Goal: Information Seeking & Learning: Learn about a topic

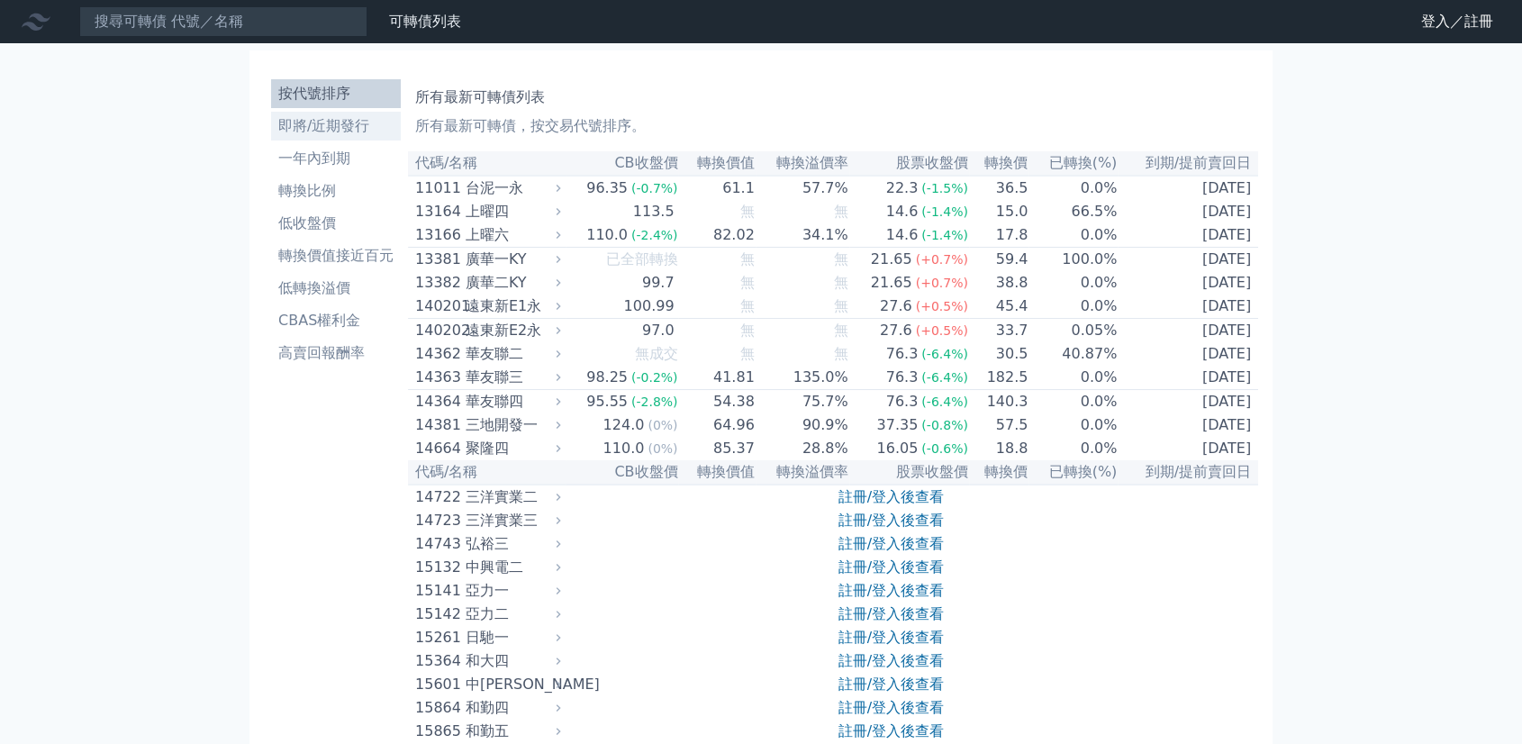
click at [325, 131] on li "即將/近期發行" at bounding box center [336, 126] width 130 height 22
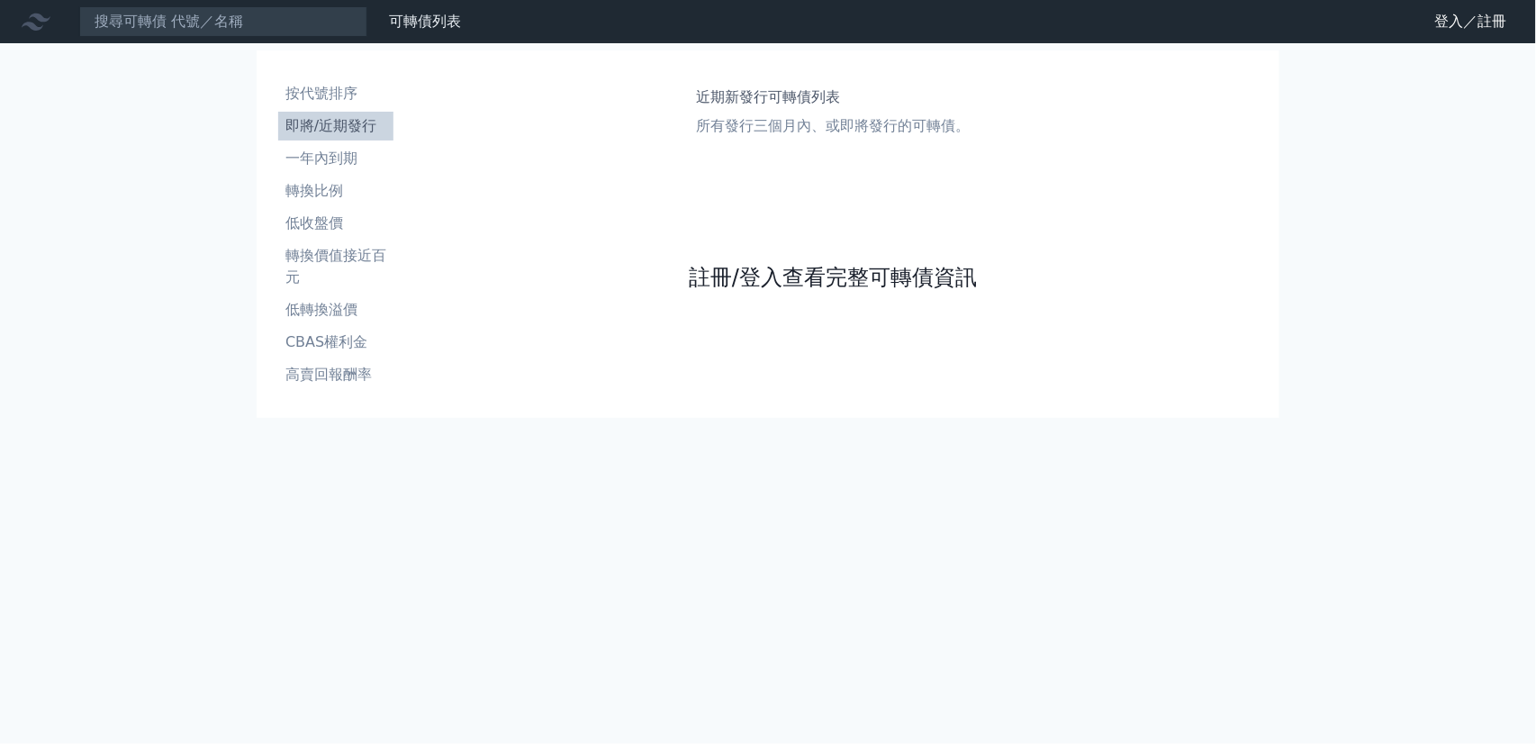
click at [746, 265] on link "註冊/登入查看完整可轉債資訊" at bounding box center [833, 277] width 288 height 29
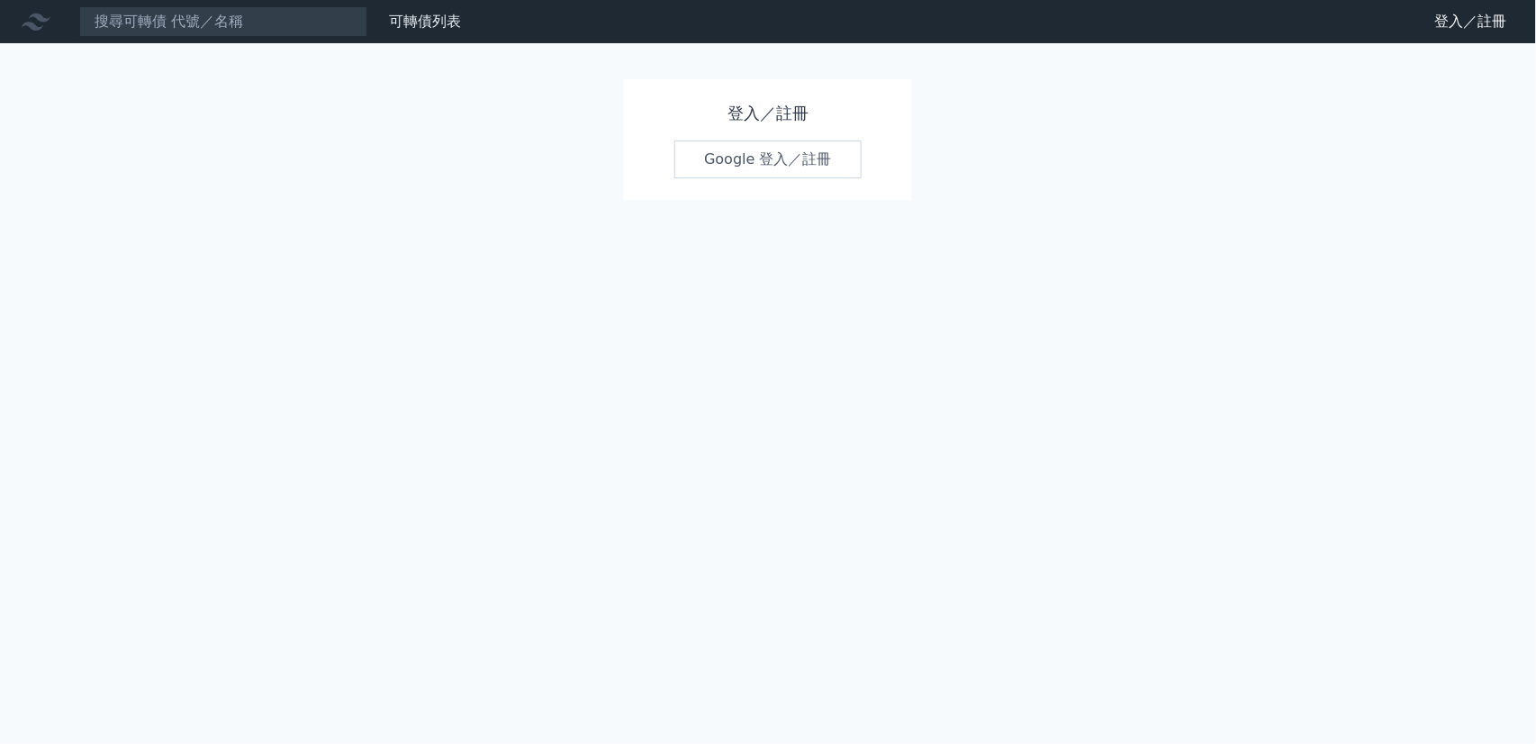
click at [745, 163] on link "Google 登入／註冊" at bounding box center [767, 159] width 187 height 38
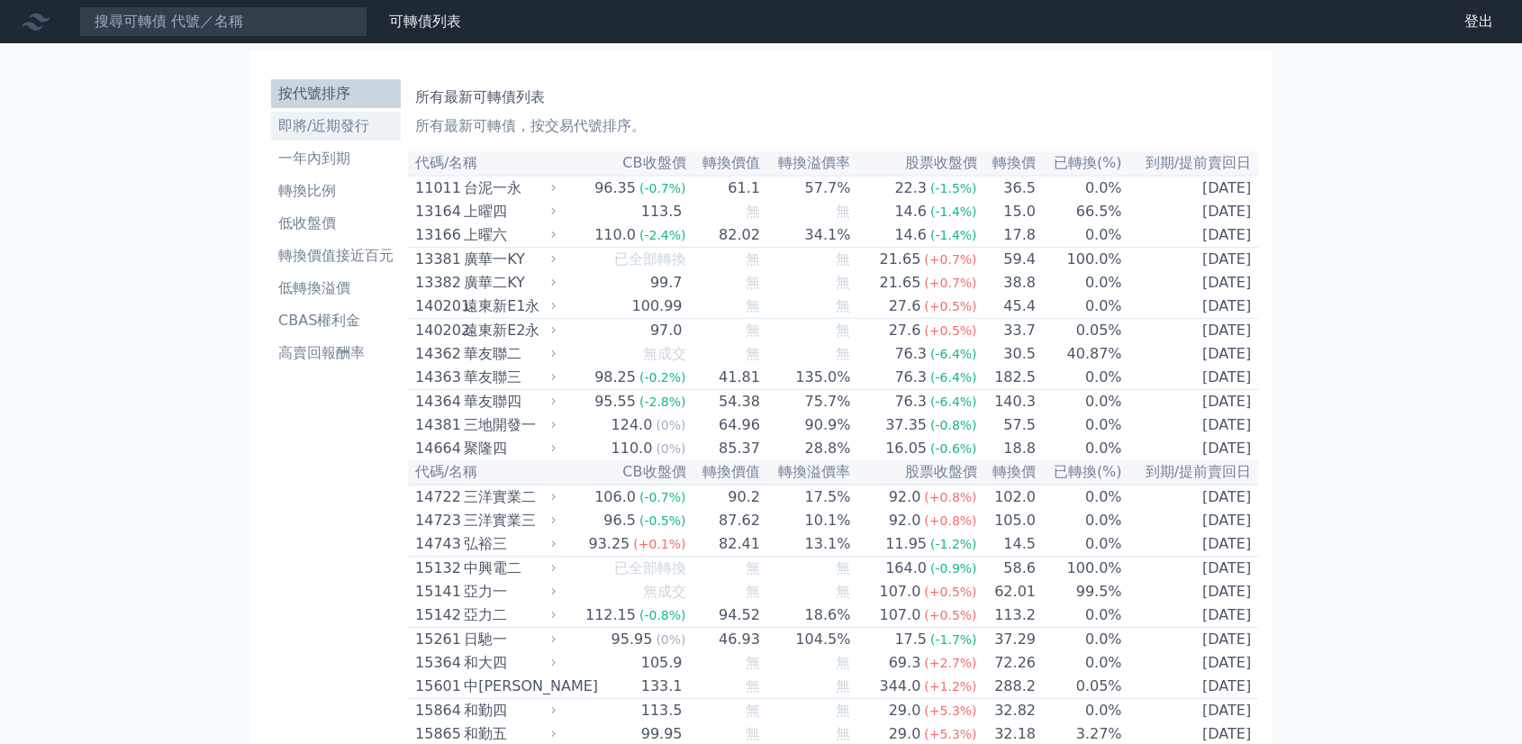
click at [320, 130] on li "即將/近期發行" at bounding box center [336, 126] width 130 height 22
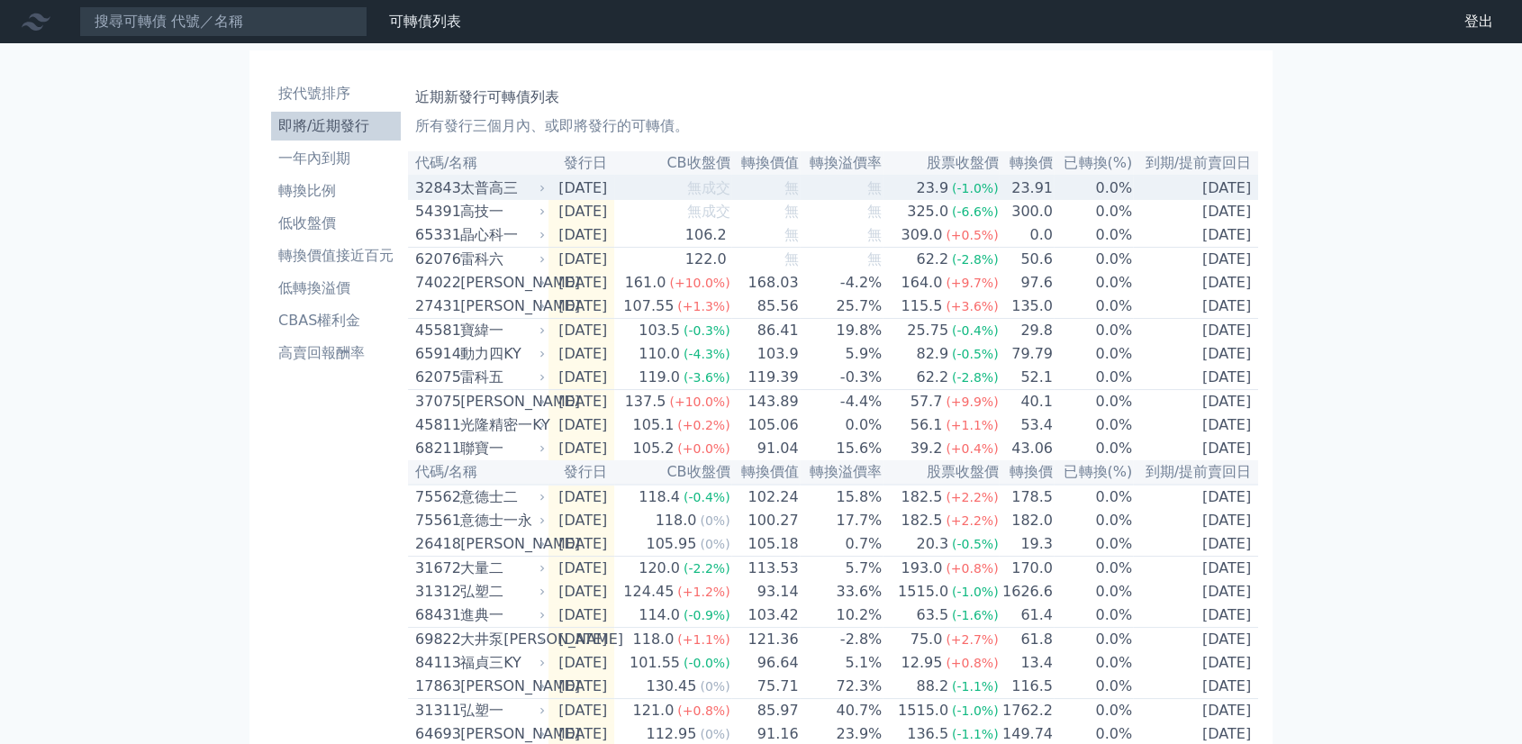
click at [474, 190] on div "太普高三" at bounding box center [500, 188] width 81 height 22
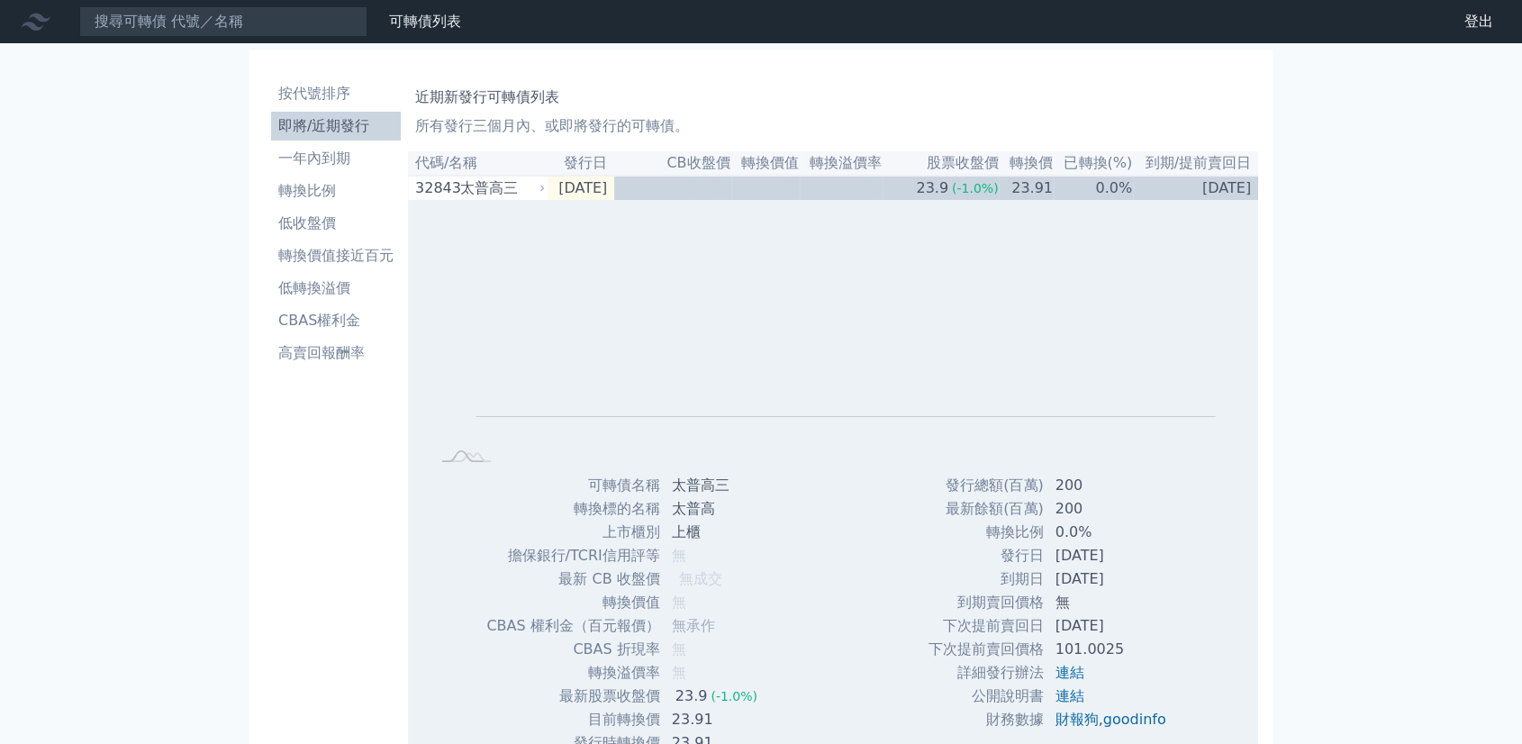
click at [481, 161] on th "代碼/名稱" at bounding box center [478, 163] width 140 height 24
click at [595, 167] on th "發行日" at bounding box center [581, 163] width 66 height 24
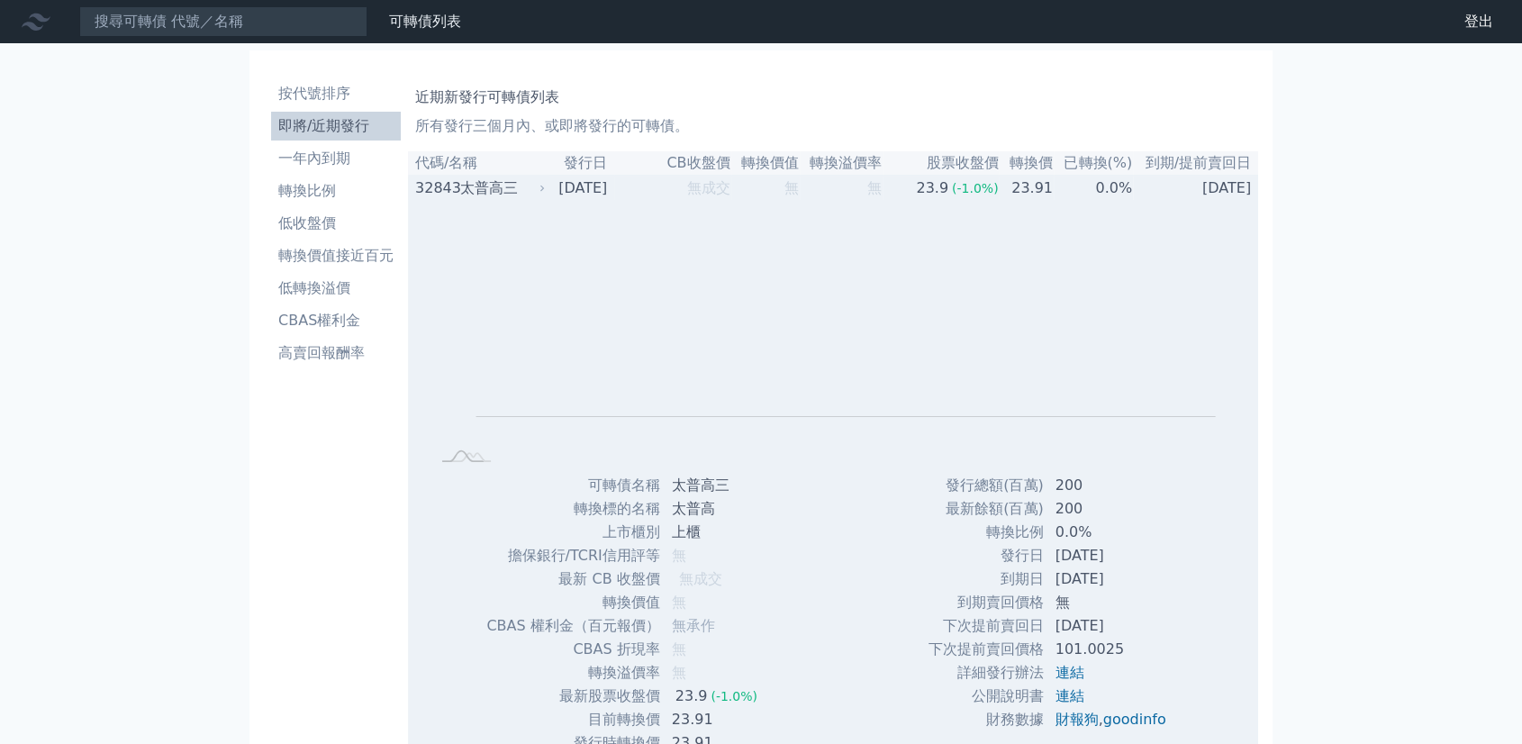
click at [524, 186] on div "太普高三" at bounding box center [500, 188] width 81 height 22
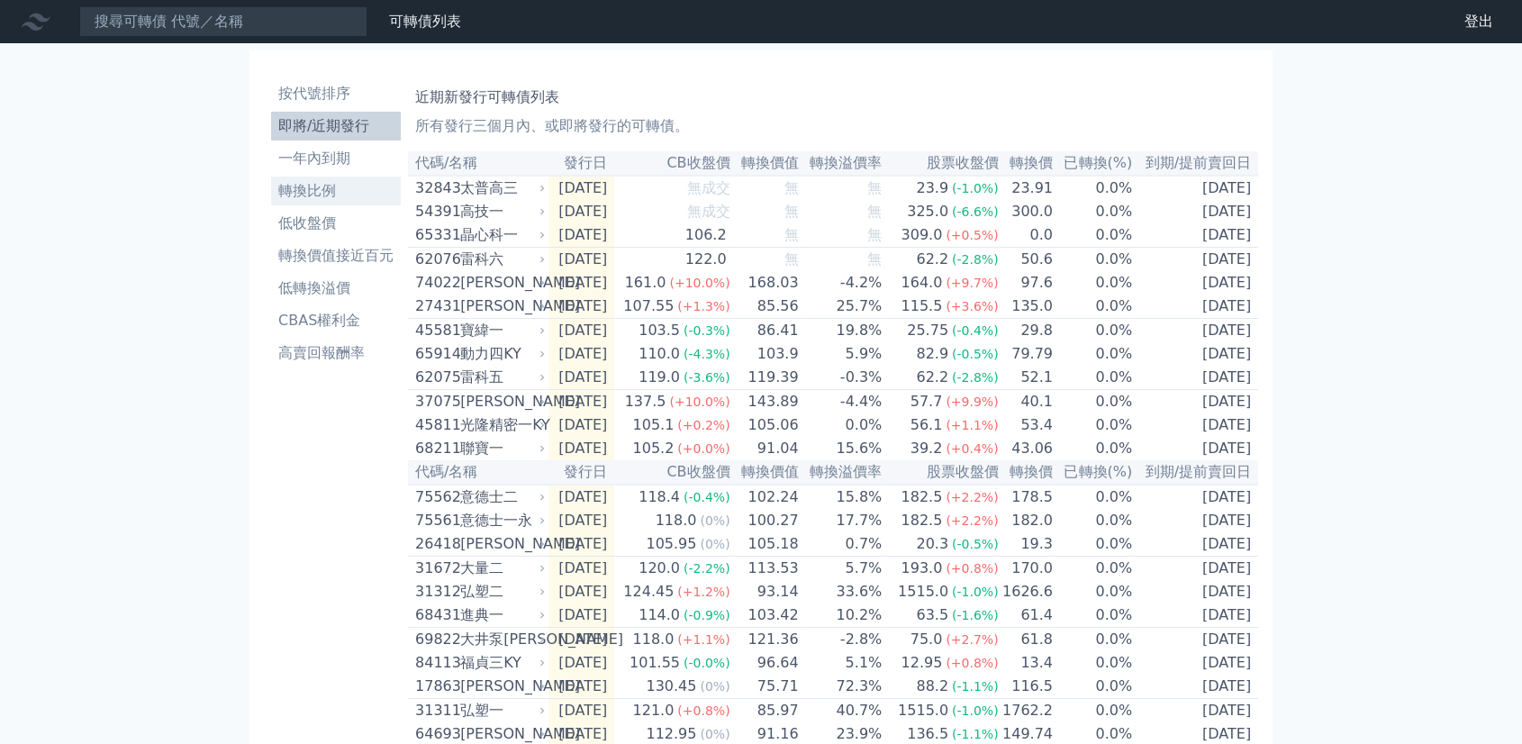
click at [320, 194] on li "轉換比例" at bounding box center [336, 191] width 130 height 22
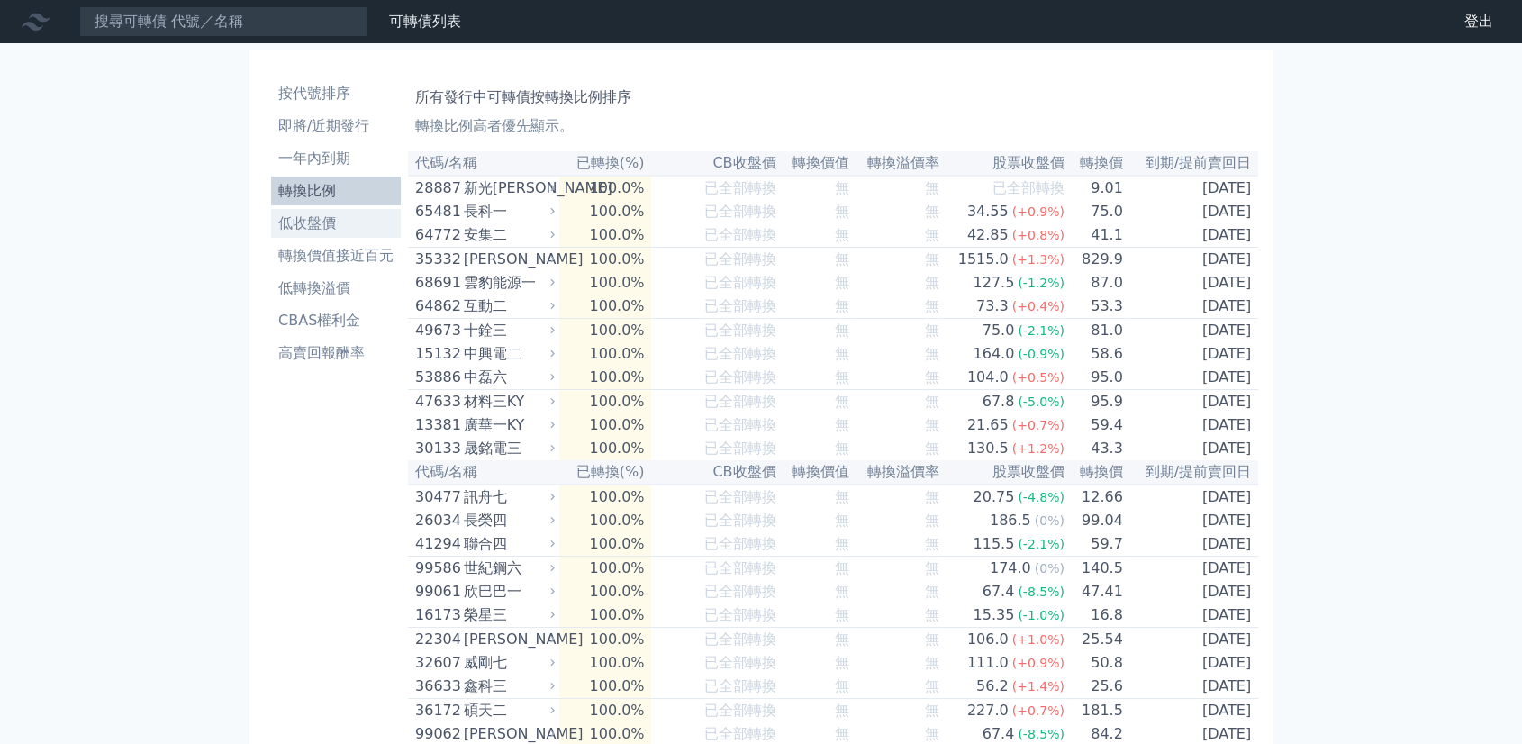
click at [312, 237] on link "低收盤價" at bounding box center [336, 223] width 130 height 29
